Goal: Task Accomplishment & Management: Manage account settings

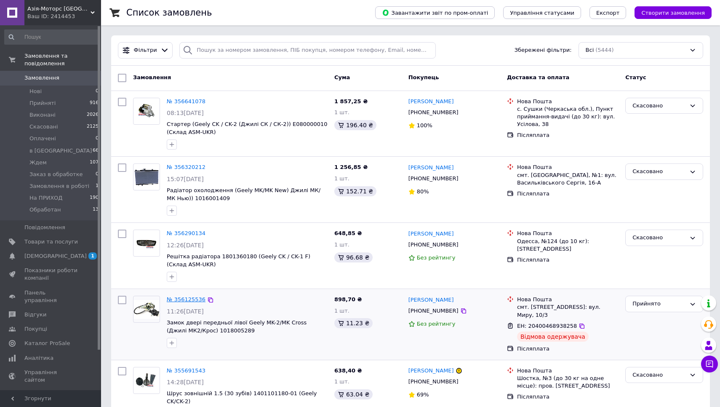
click at [189, 299] on link "№ 356125536" at bounding box center [186, 299] width 39 height 6
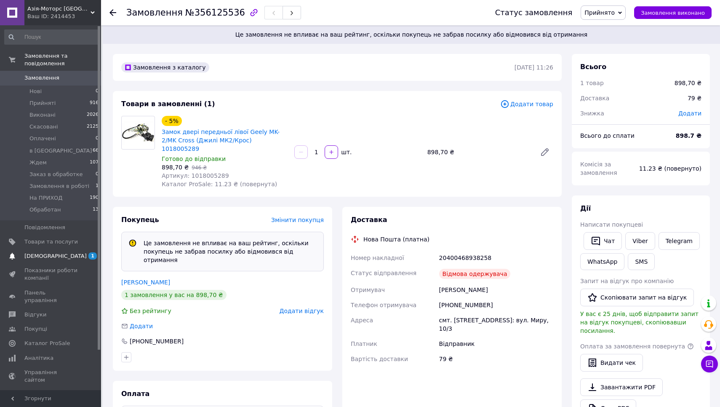
click at [53, 256] on span "[DEMOGRAPHIC_DATA]" at bounding box center [55, 256] width 62 height 8
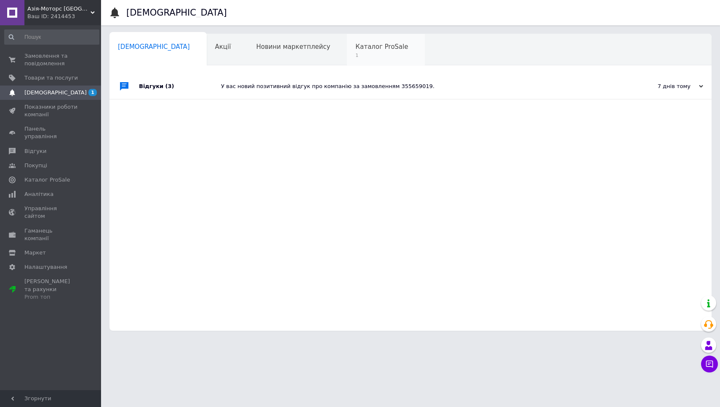
click at [347, 51] on div "Каталог ProSale 1" at bounding box center [386, 50] width 78 height 32
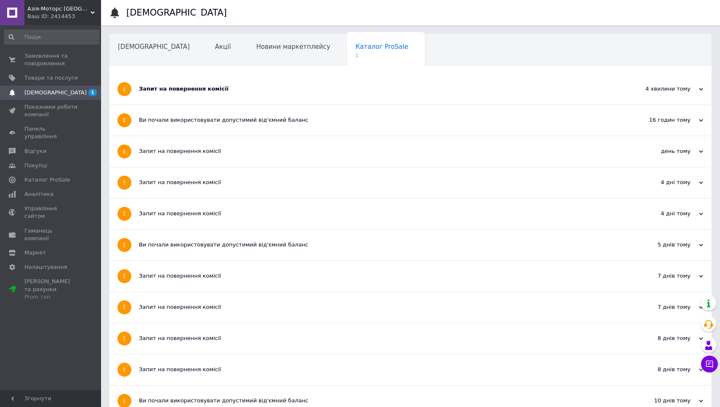
click at [206, 87] on div "Запит на повернення комісії" at bounding box center [379, 89] width 480 height 8
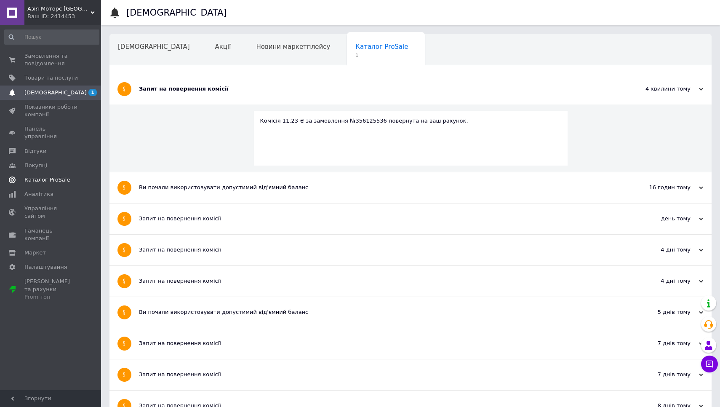
click at [59, 176] on span "Каталог ProSale" at bounding box center [46, 180] width 45 height 8
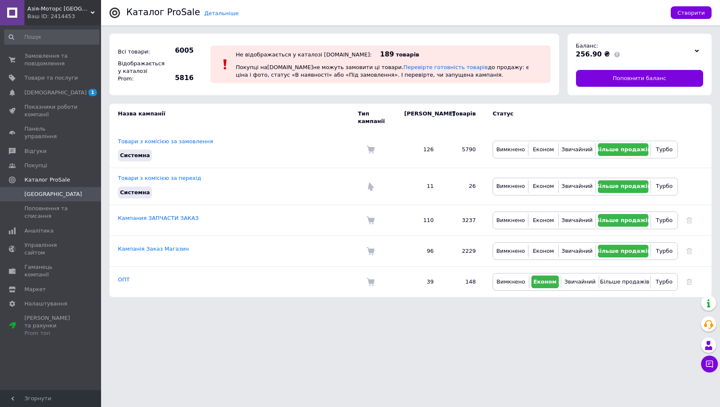
click at [697, 49] on icon at bounding box center [697, 51] width 4 height 4
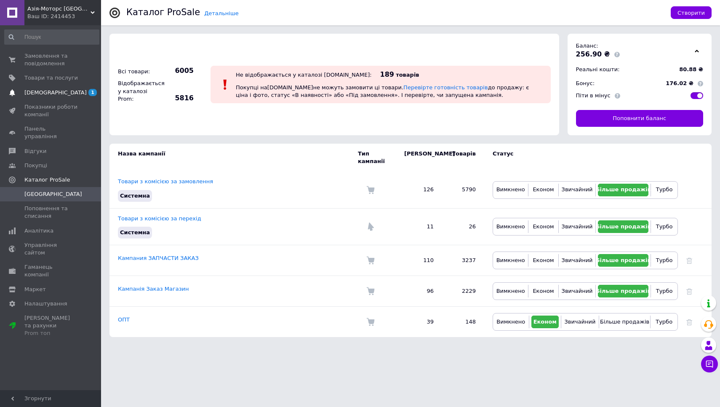
click at [50, 93] on span "[DEMOGRAPHIC_DATA]" at bounding box center [55, 93] width 62 height 8
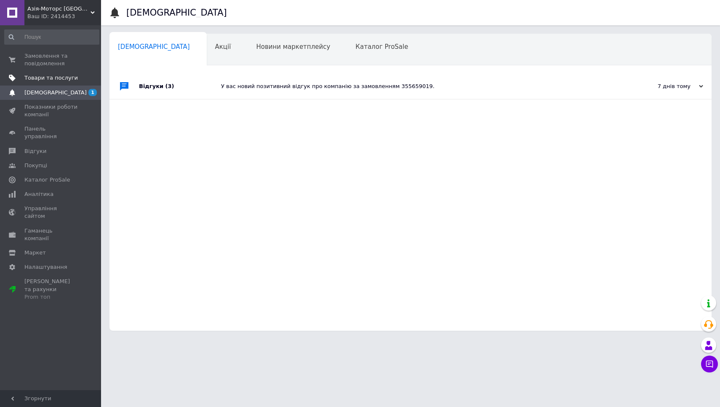
click at [50, 76] on span "Товари та послуги" at bounding box center [50, 78] width 53 height 8
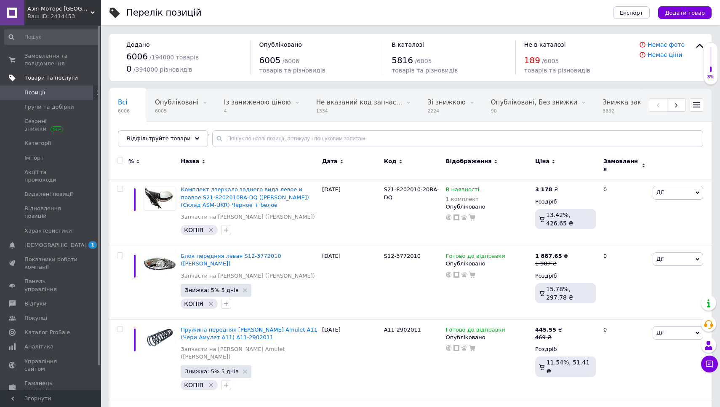
click at [55, 78] on span "Товари та послуги" at bounding box center [50, 78] width 53 height 8
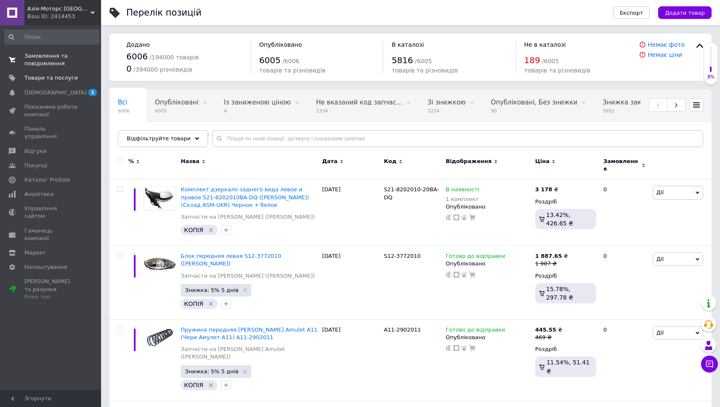
click at [43, 58] on span "Замовлення та повідомлення" at bounding box center [50, 59] width 53 height 15
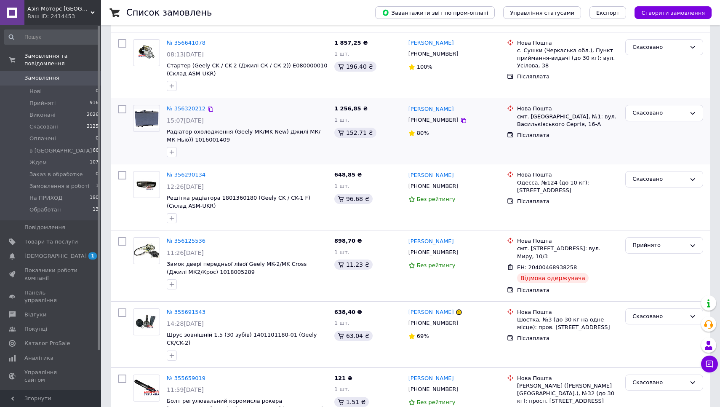
scroll to position [96, 0]
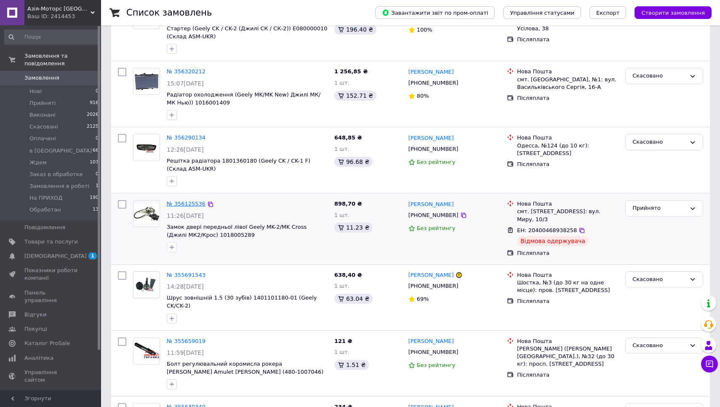
click at [186, 203] on link "№ 356125536" at bounding box center [186, 203] width 39 height 6
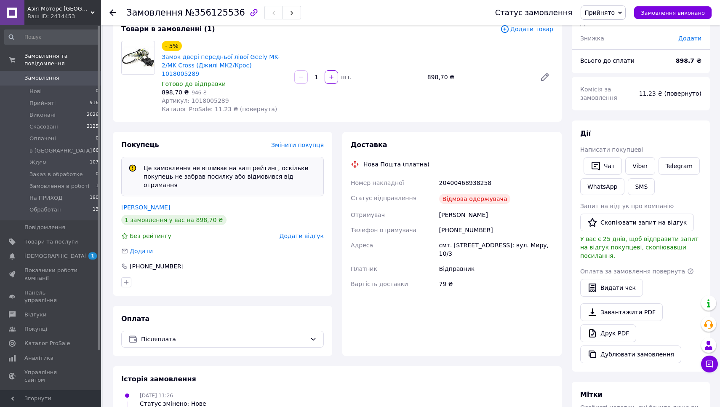
scroll to position [49, 0]
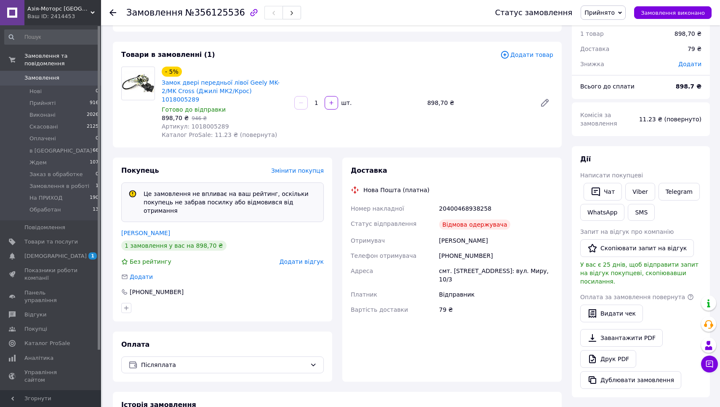
click at [112, 12] on use at bounding box center [112, 12] width 7 height 7
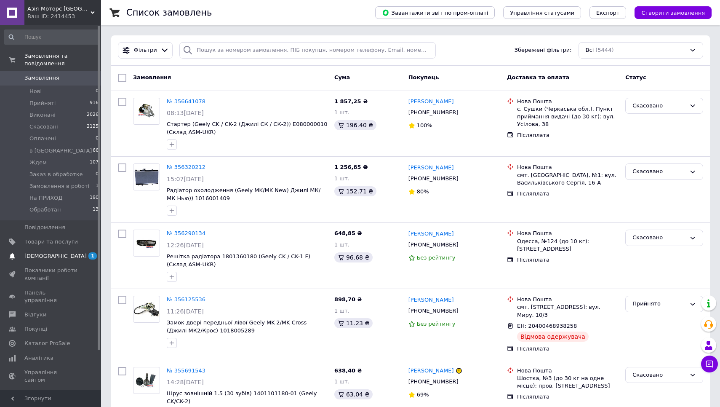
click at [64, 252] on span "[DEMOGRAPHIC_DATA]" at bounding box center [50, 256] width 53 height 8
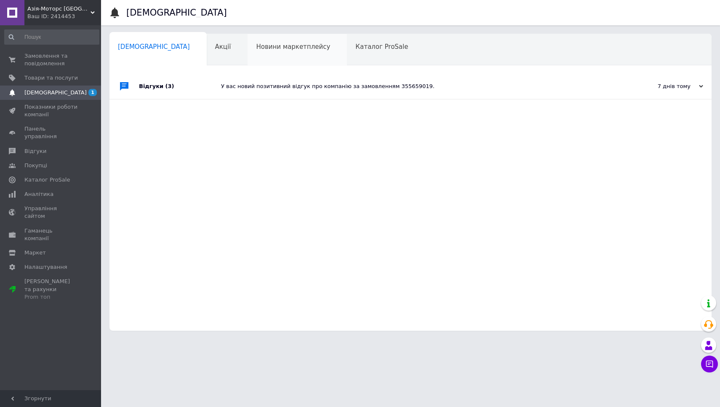
click at [256, 48] on span "Новини маркетплейсу" at bounding box center [293, 47] width 74 height 8
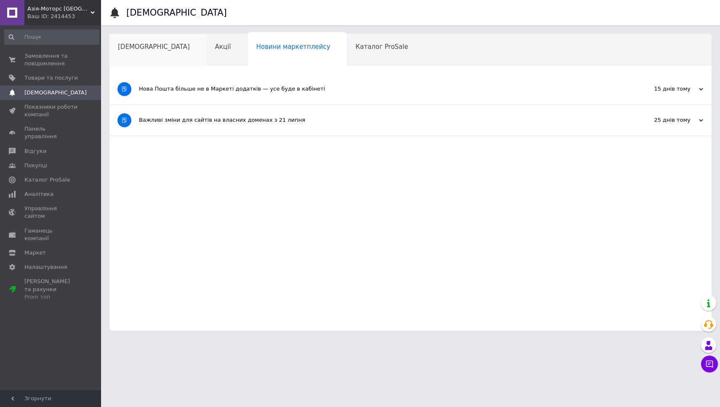
click at [140, 45] on span "[DEMOGRAPHIC_DATA]" at bounding box center [154, 47] width 72 height 8
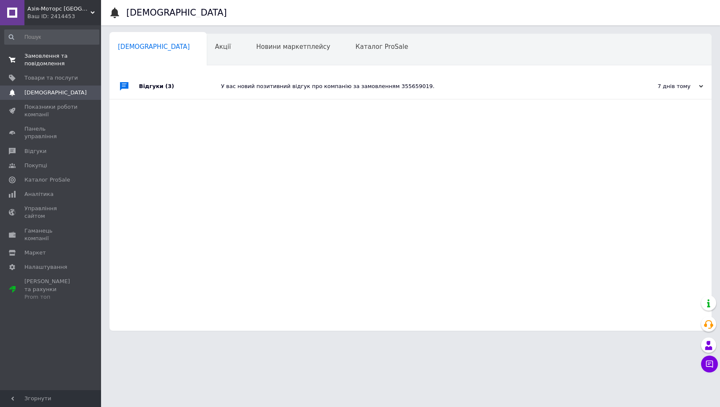
click at [54, 58] on span "Замовлення та повідомлення" at bounding box center [50, 59] width 53 height 15
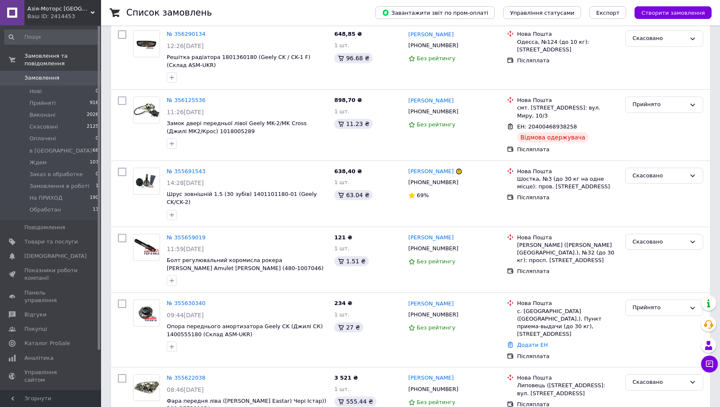
scroll to position [203, 0]
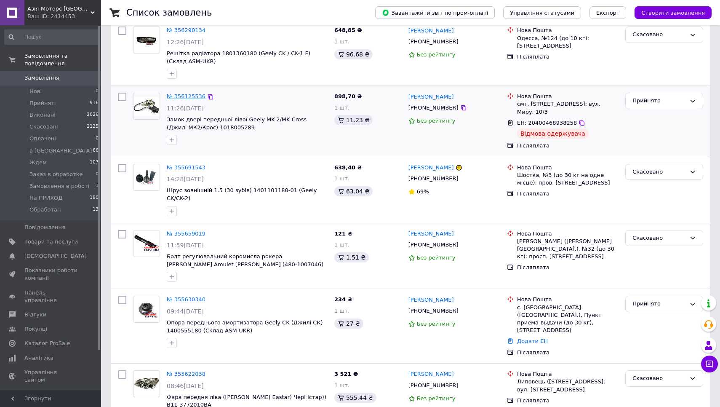
click at [192, 96] on link "№ 356125536" at bounding box center [186, 96] width 39 height 6
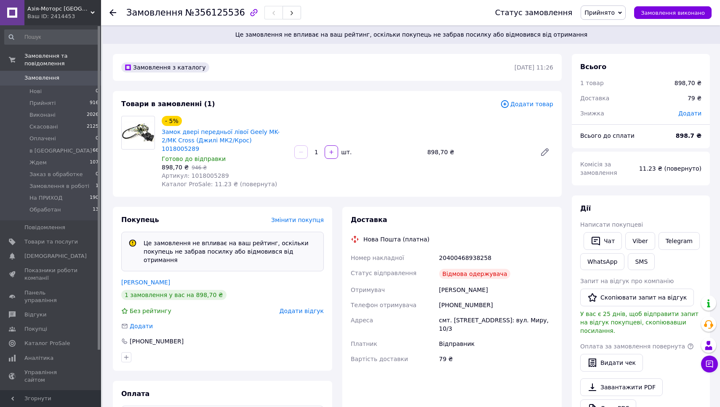
click at [112, 9] on div at bounding box center [112, 12] width 7 height 8
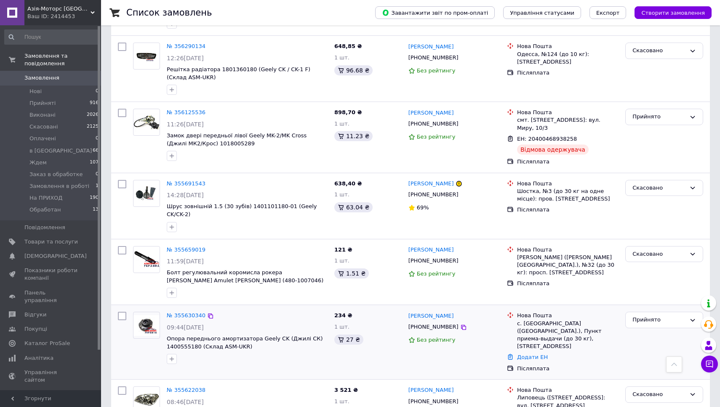
scroll to position [152, 0]
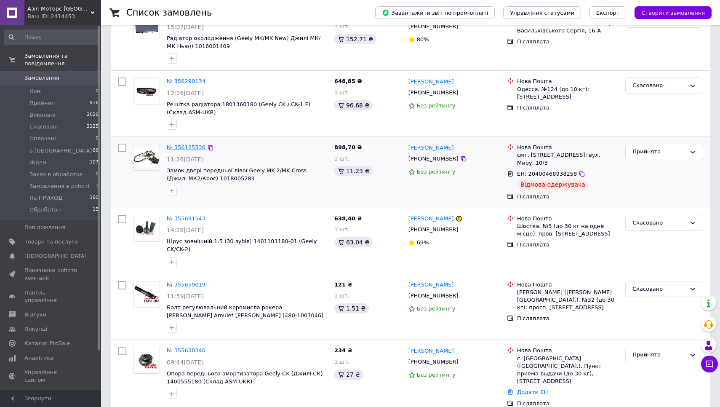
click at [176, 146] on link "№ 356125536" at bounding box center [186, 147] width 39 height 6
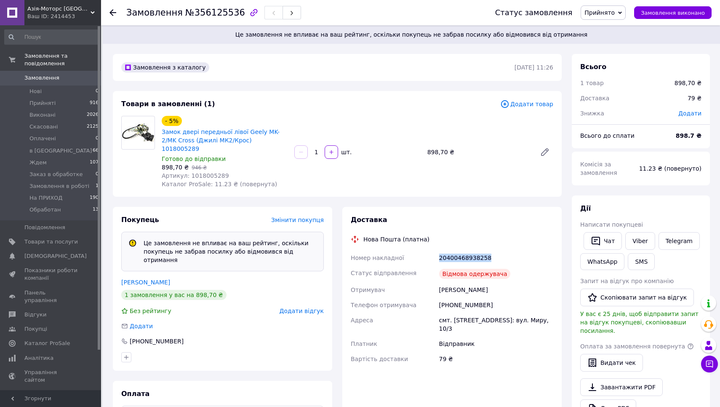
drag, startPoint x: 439, startPoint y: 247, endPoint x: 497, endPoint y: 246, distance: 57.7
click at [497, 250] on div "20400468938258" at bounding box center [495, 257] width 117 height 15
copy div "20400468938258"
click at [112, 11] on icon at bounding box center [112, 12] width 7 height 7
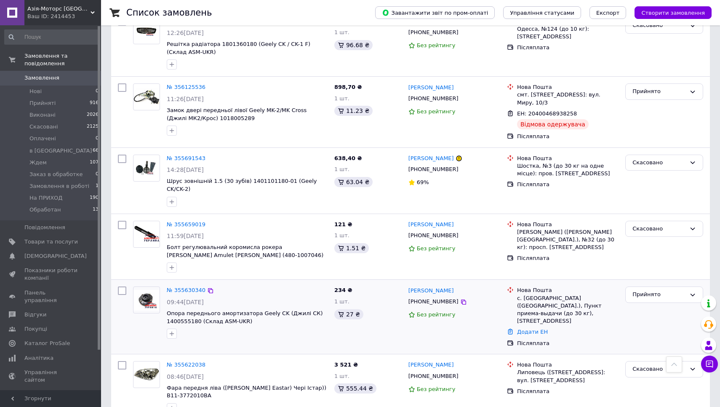
scroll to position [201, 0]
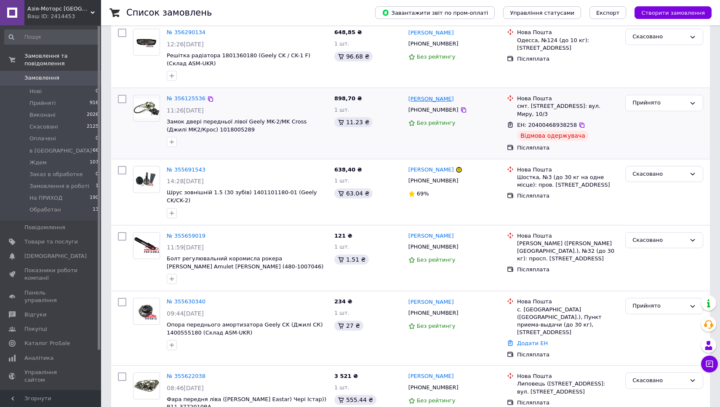
click at [439, 97] on link "Александр Чернецкий" at bounding box center [430, 99] width 45 height 8
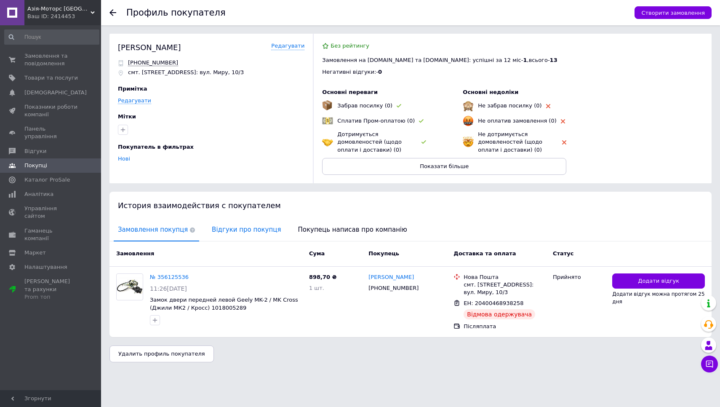
click at [240, 229] on span "Відгуки про покупця" at bounding box center [246, 229] width 77 height 21
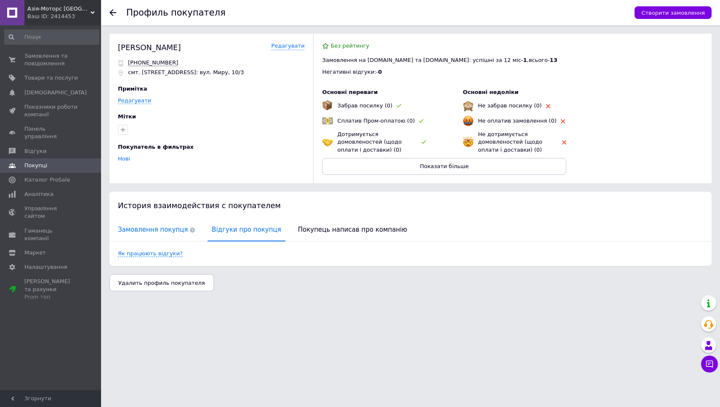
click at [172, 227] on span "Замовлення покупця" at bounding box center [156, 229] width 85 height 21
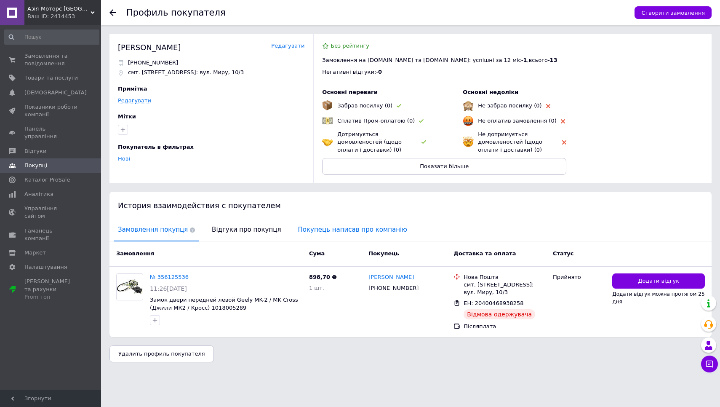
click at [326, 231] on span "Покупець написав про компанію" at bounding box center [352, 229] width 117 height 21
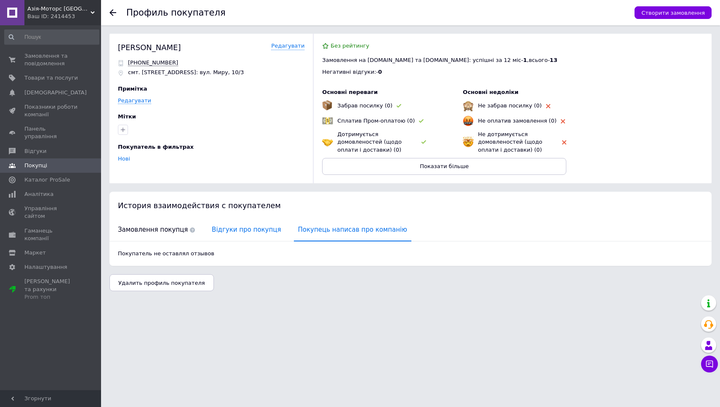
click at [244, 234] on span "Відгуки про покупця" at bounding box center [246, 229] width 77 height 21
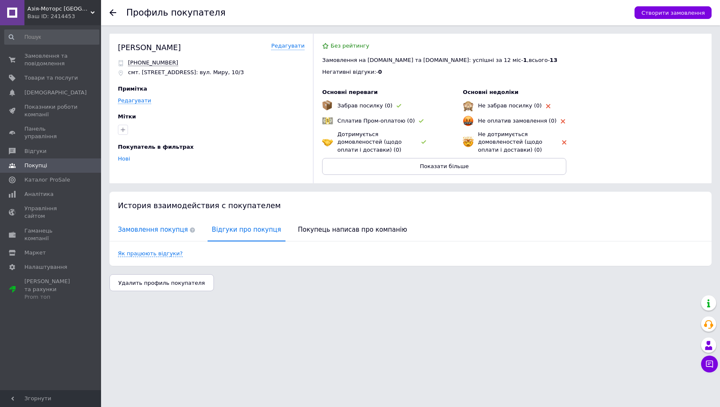
click at [177, 231] on span "Замовлення покупця" at bounding box center [156, 229] width 85 height 21
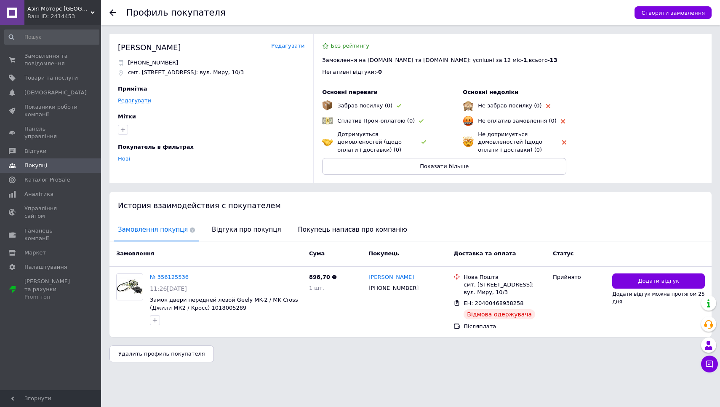
click at [114, 12] on icon at bounding box center [112, 12] width 7 height 7
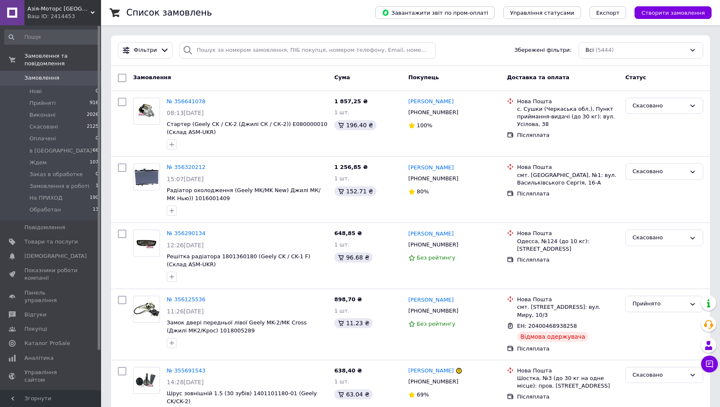
click at [71, 17] on div "Ваш ID: 2414453" at bounding box center [64, 17] width 74 height 8
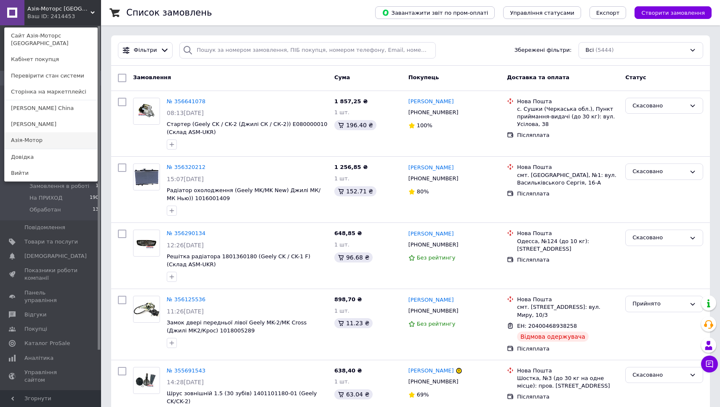
click at [52, 132] on link "Азія-Мотор" at bounding box center [51, 140] width 93 height 16
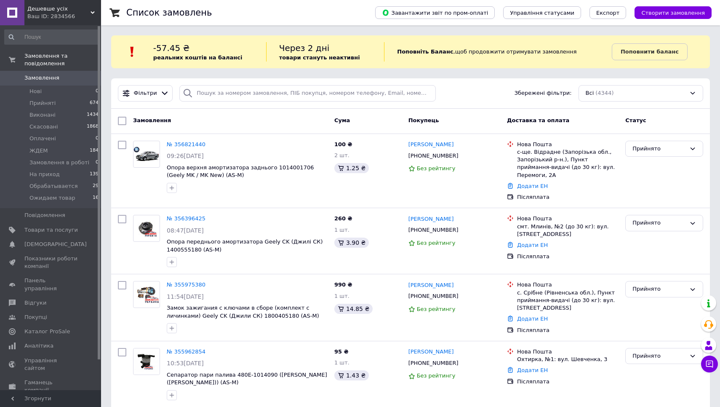
click at [62, 8] on span "Дешевше усіх" at bounding box center [58, 9] width 63 height 8
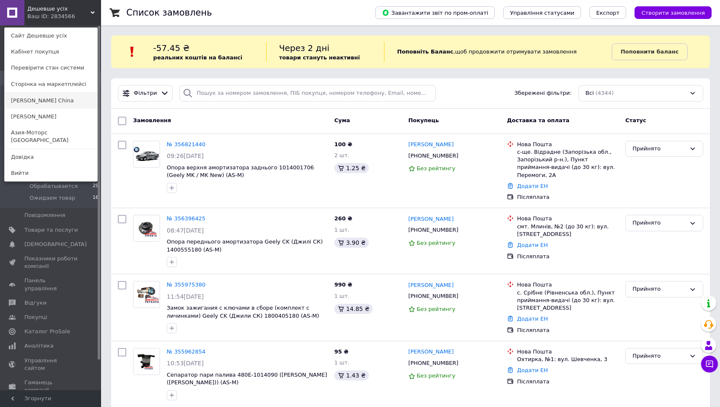
click at [74, 100] on link "[PERSON_NAME] Сhina" at bounding box center [51, 101] width 93 height 16
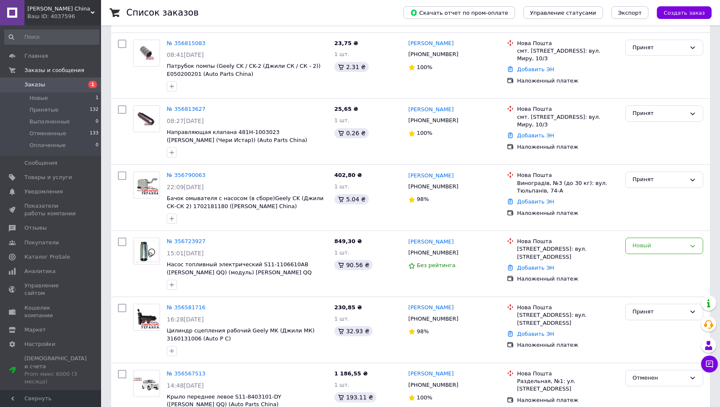
scroll to position [59, 0]
click at [189, 240] on link "№ 356723927" at bounding box center [186, 240] width 39 height 6
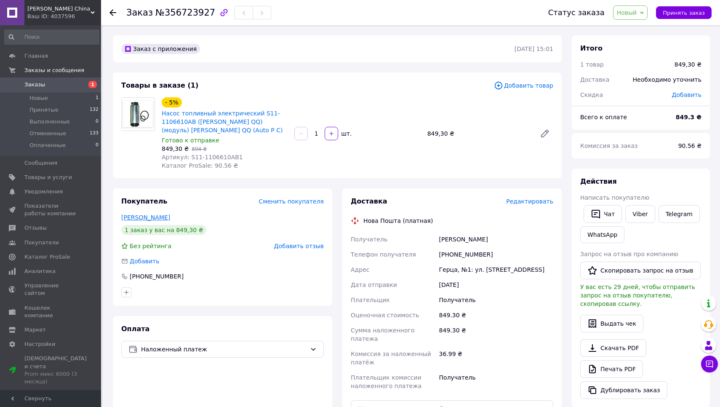
click at [143, 218] on link "Паску Маріяна" at bounding box center [145, 217] width 49 height 7
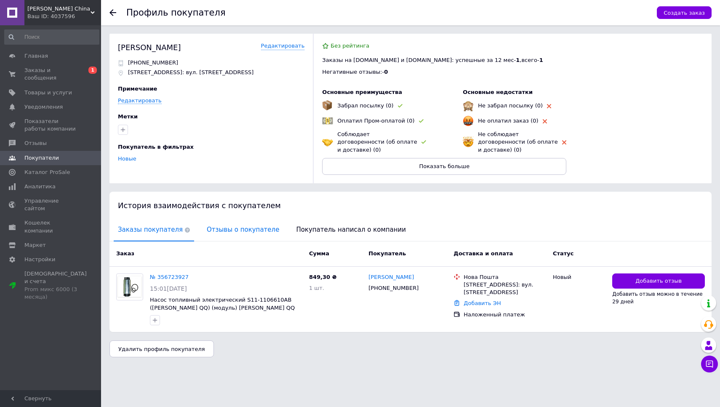
click at [234, 221] on span "Отзывы о покупателе" at bounding box center [242, 229] width 81 height 21
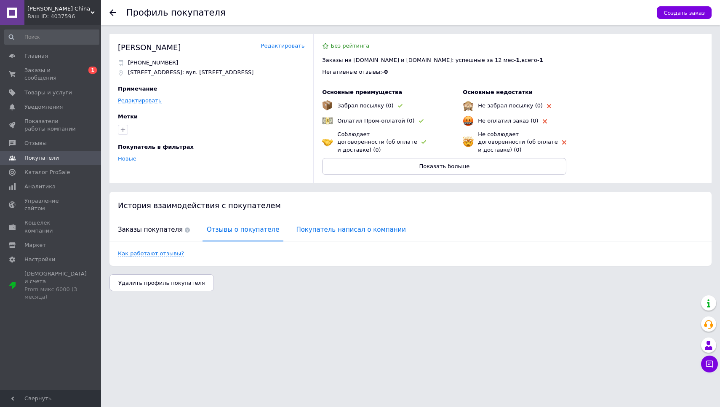
click at [314, 232] on span "Покупатель написал о компании" at bounding box center [351, 229] width 118 height 21
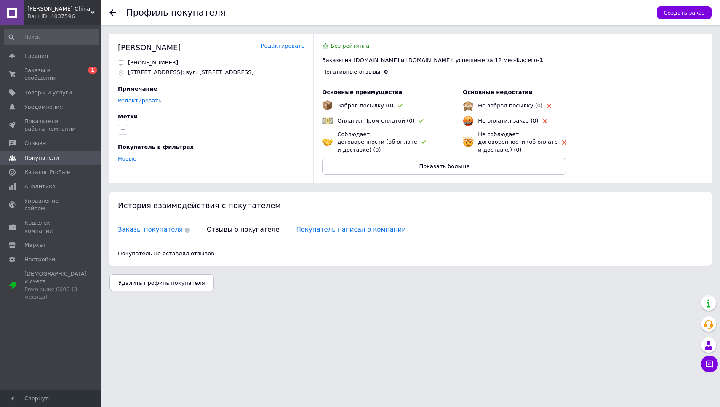
click at [185, 231] on use at bounding box center [187, 229] width 5 height 5
click at [113, 12] on use at bounding box center [112, 12] width 7 height 7
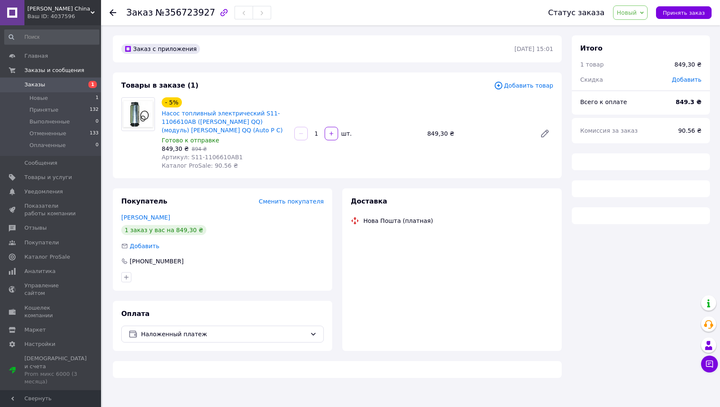
click at [68, 12] on span "[PERSON_NAME] Сhina" at bounding box center [58, 9] width 63 height 8
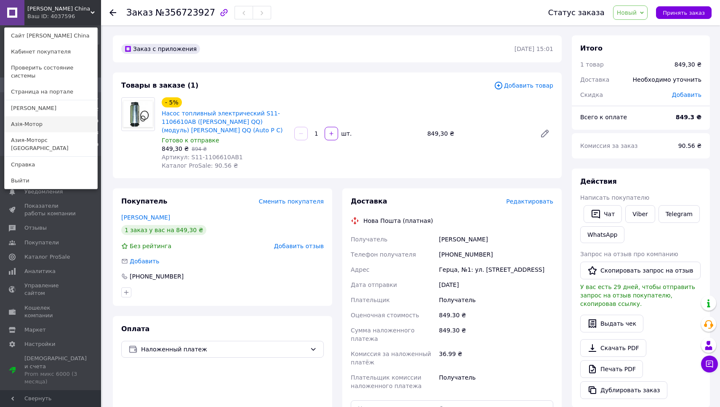
click at [44, 117] on link "Азія-Мотор" at bounding box center [51, 124] width 93 height 16
